Goal: Check status: Check status

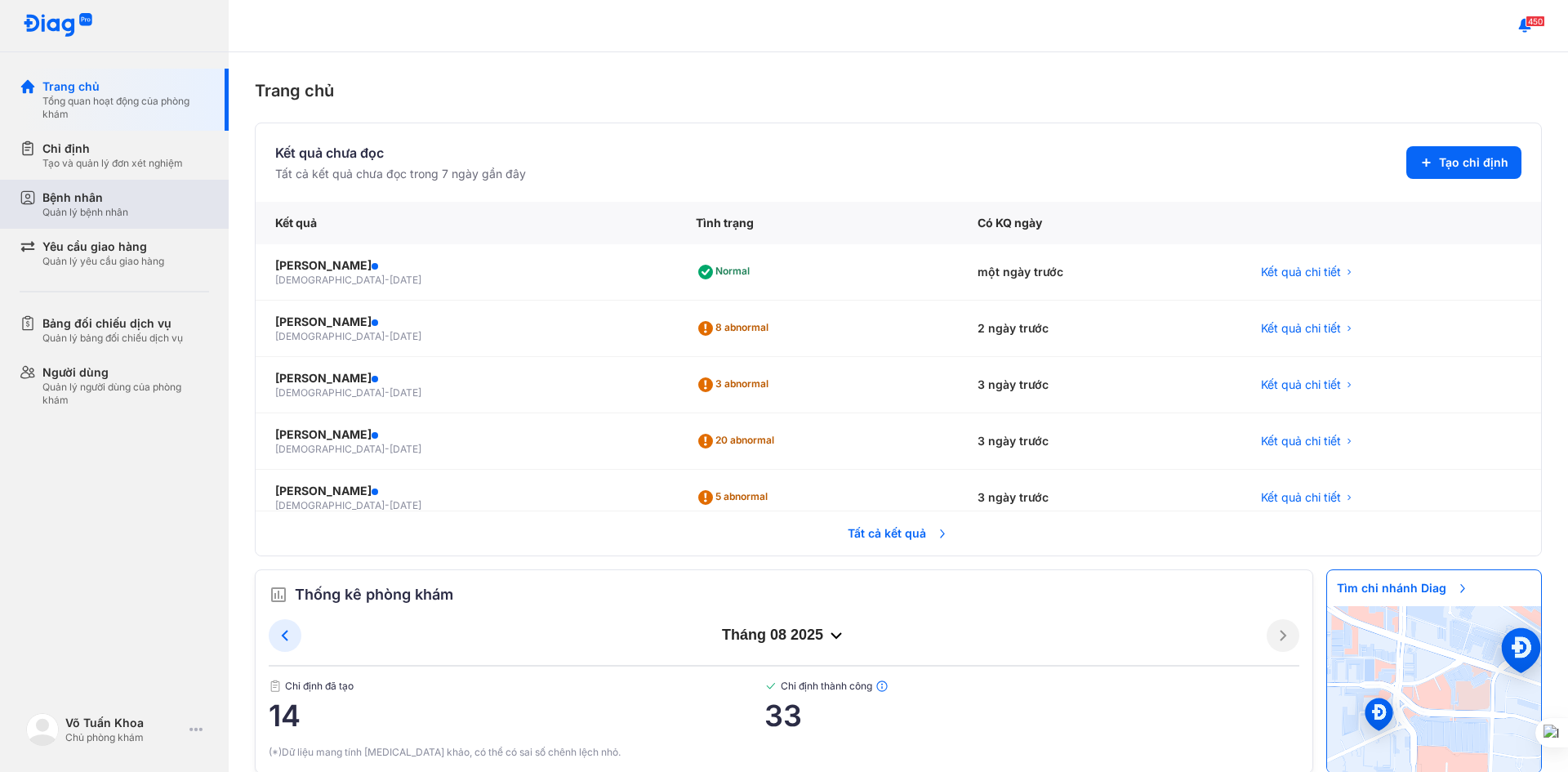
click at [106, 205] on div "Bệnh nhân" at bounding box center [85, 198] width 86 height 16
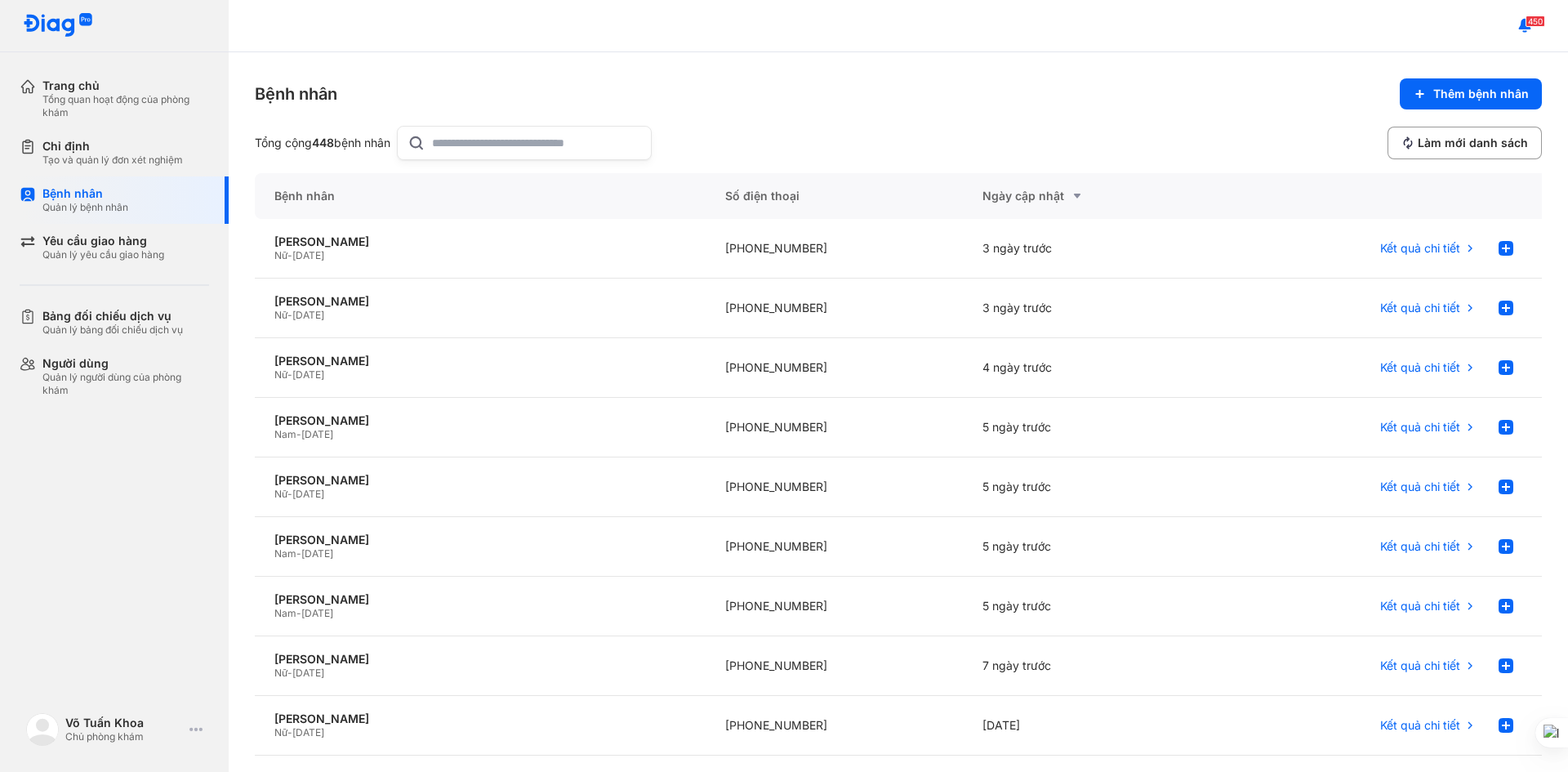
click at [497, 136] on input "text" at bounding box center [537, 143] width 209 height 33
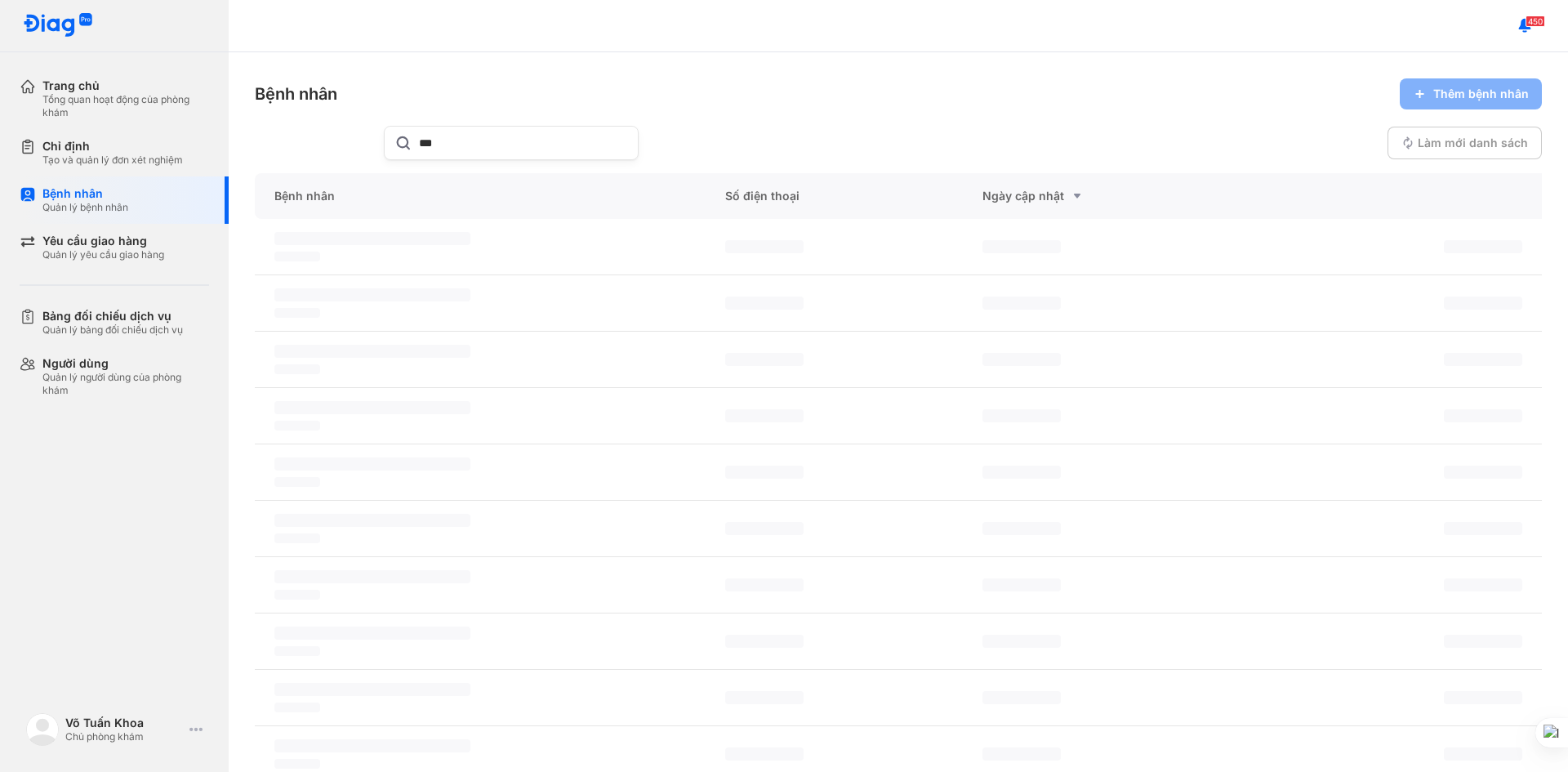
type input "***"
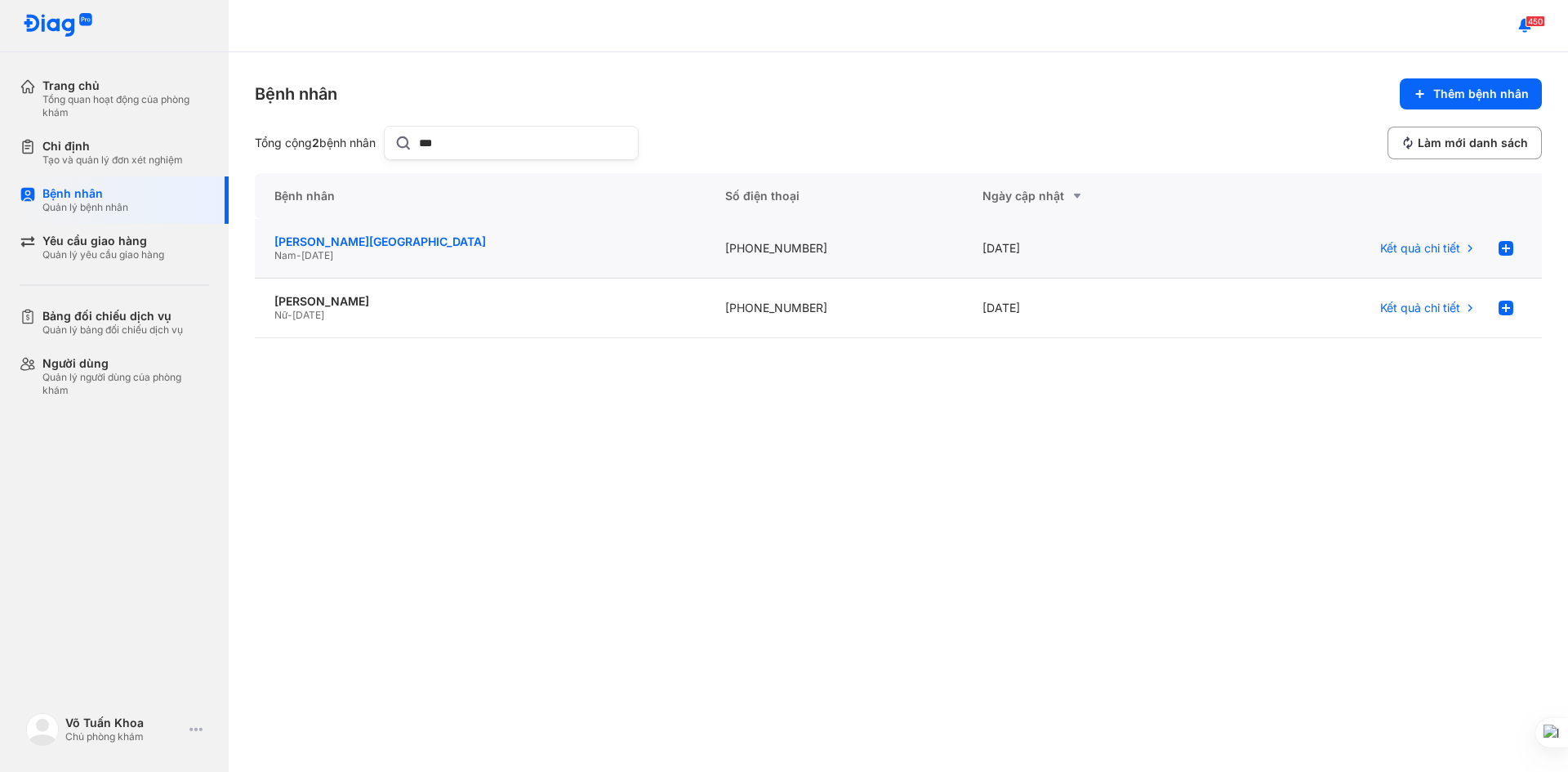
click at [357, 237] on div "[PERSON_NAME][GEOGRAPHIC_DATA]" at bounding box center [479, 241] width 412 height 15
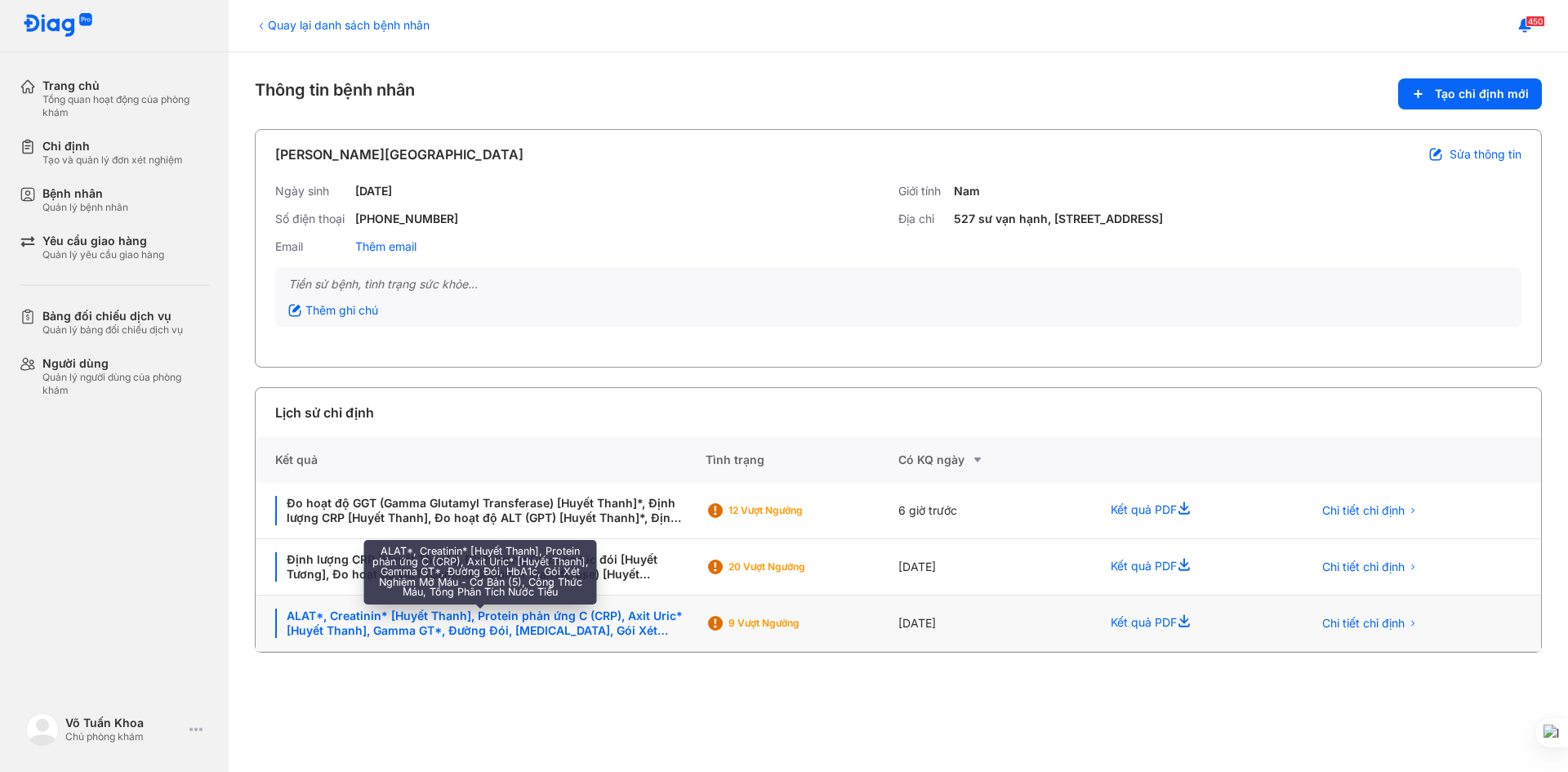
click at [380, 620] on div "ALAT*, Creatinin* [Huyết Thanh], Protein phản ứng C (CRP), Axit Uric* [Huyết Th…" at bounding box center [480, 623] width 411 height 29
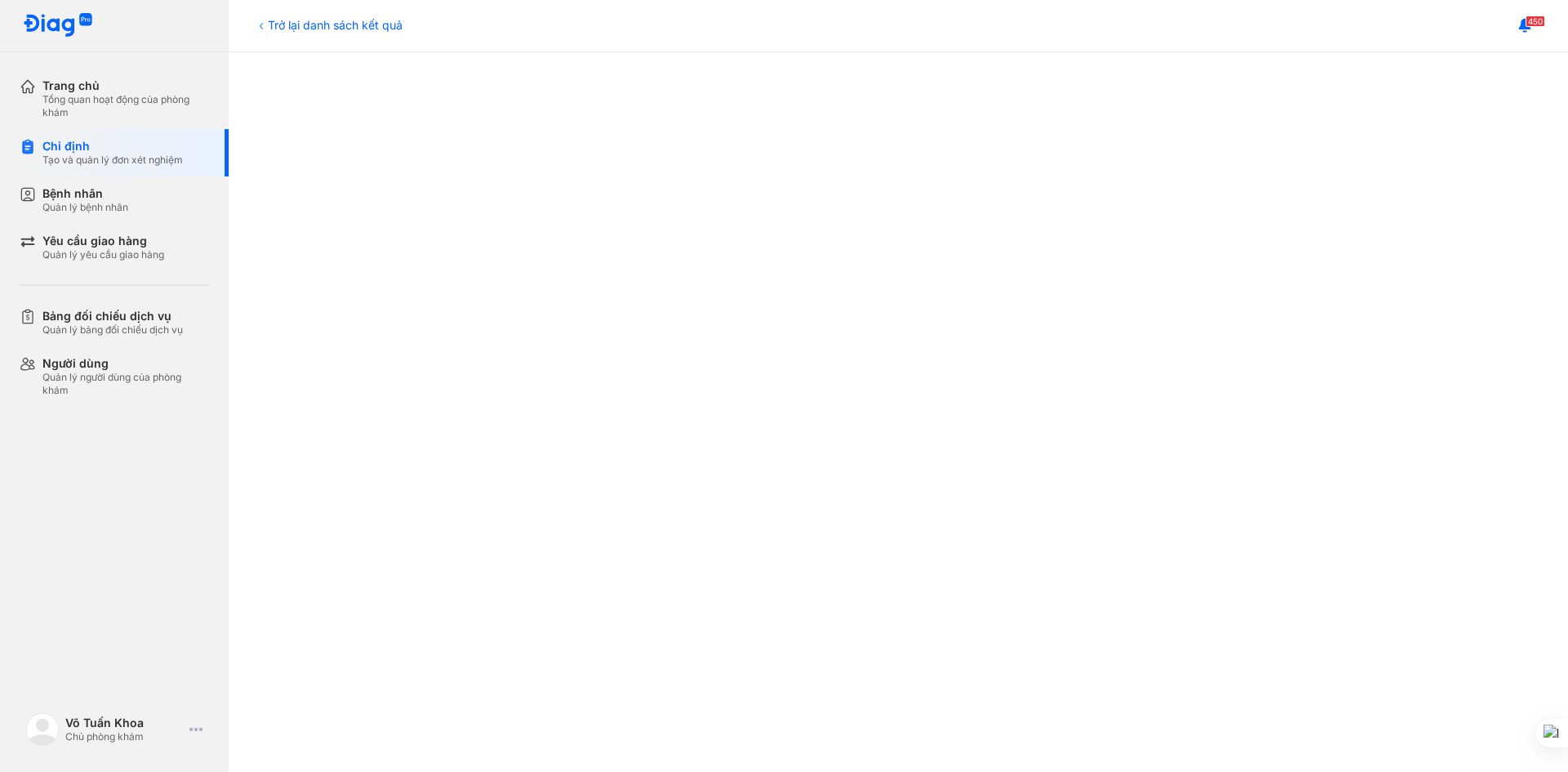
scroll to position [245, 0]
